Goal: Check status

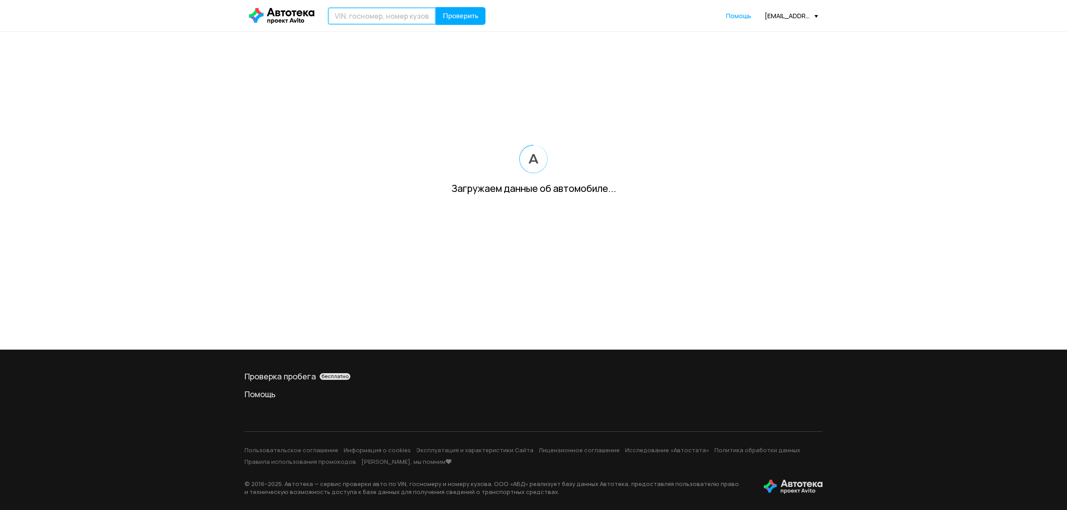
click at [370, 18] on input "text" at bounding box center [382, 16] width 108 height 18
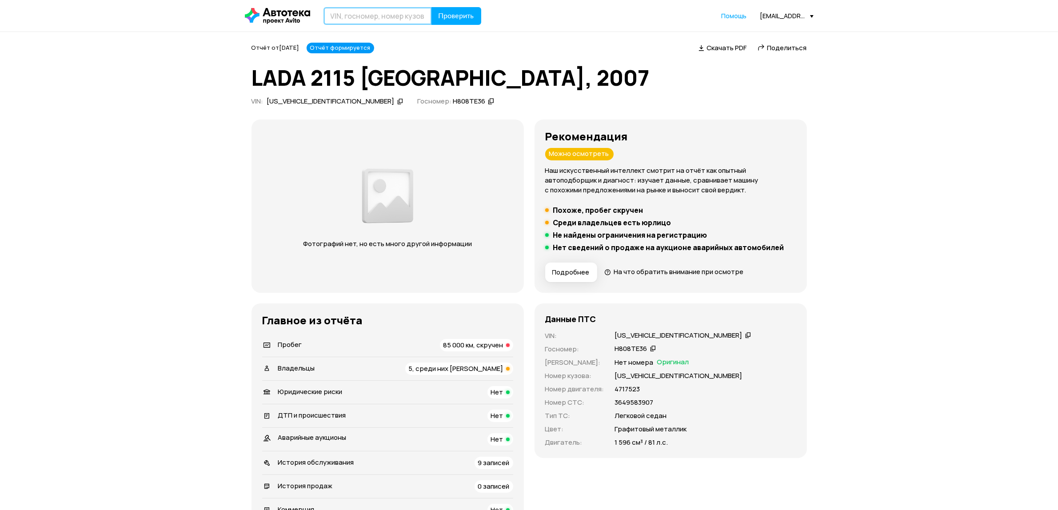
paste input "[US_VEHICLE_IDENTIFICATION_NUMBER]"
type input "[US_VEHICLE_IDENTIFICATION_NUMBER]"
click at [446, 14] on span "Проверить" at bounding box center [457, 15] width 36 height 7
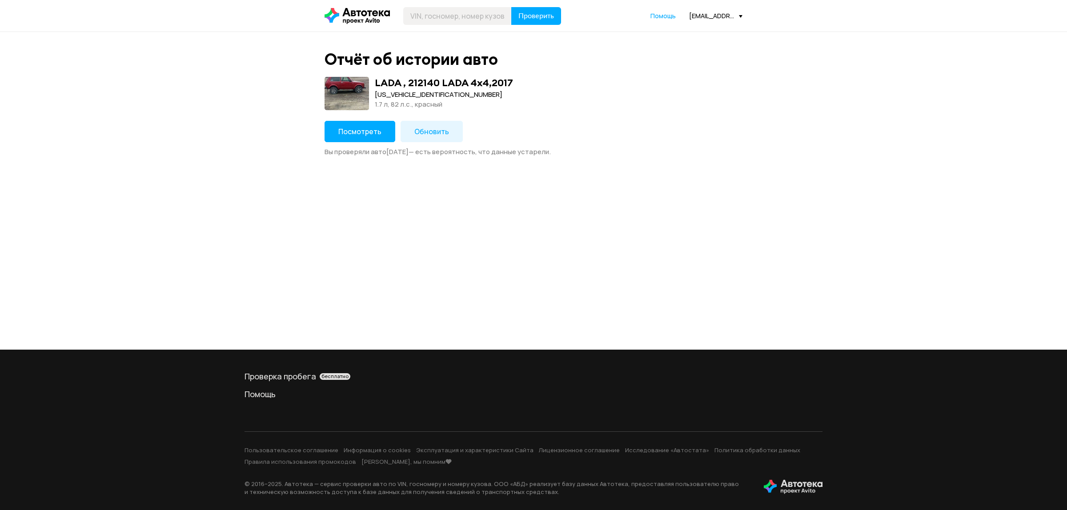
click at [373, 132] on span "Посмотреть" at bounding box center [359, 132] width 43 height 10
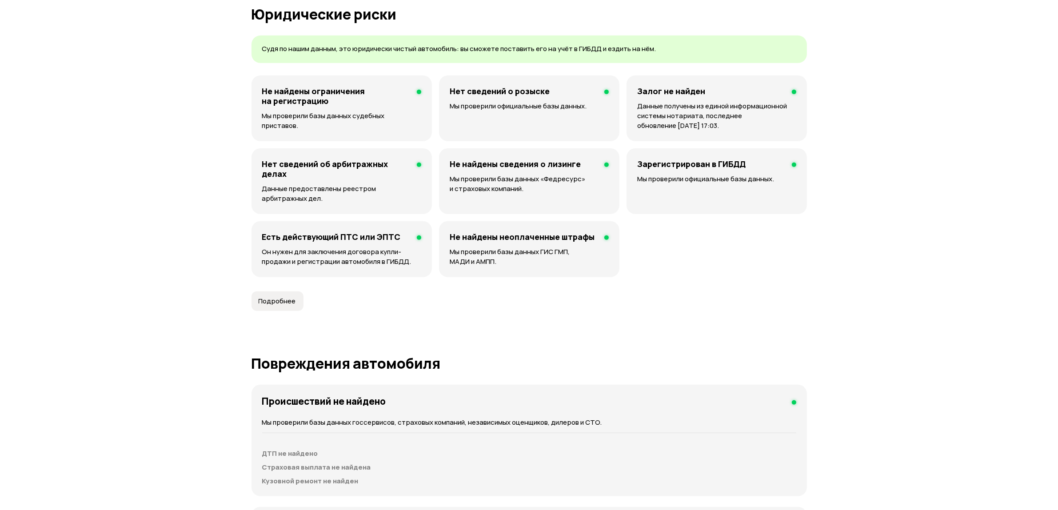
scroll to position [611, 0]
